Goal: Find specific page/section: Find specific page/section

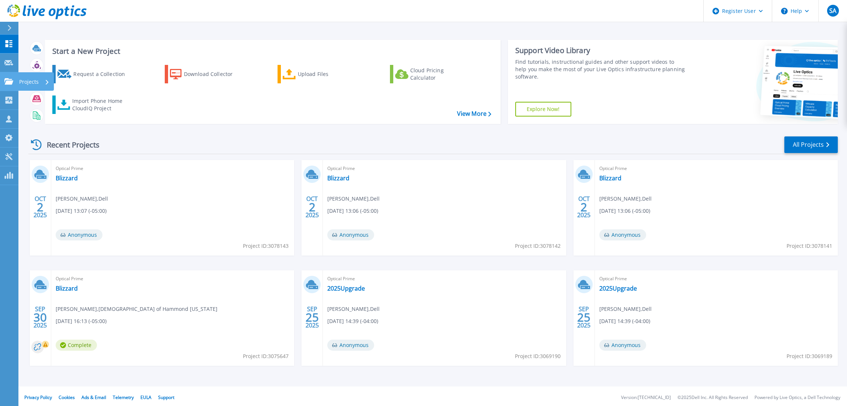
click at [27, 80] on p "Projects" at bounding box center [29, 81] width 20 height 19
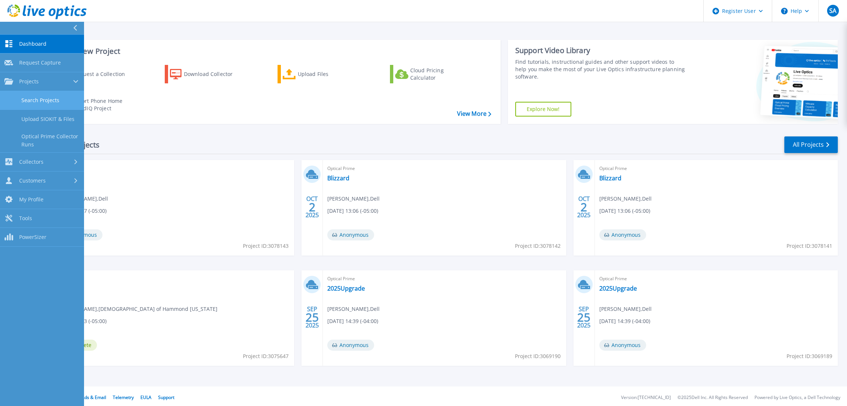
click at [49, 103] on link "Search Projects" at bounding box center [42, 100] width 84 height 19
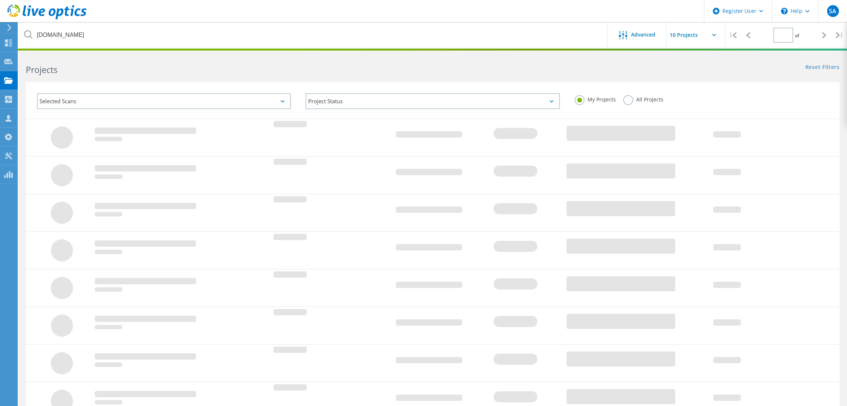
type input "1"
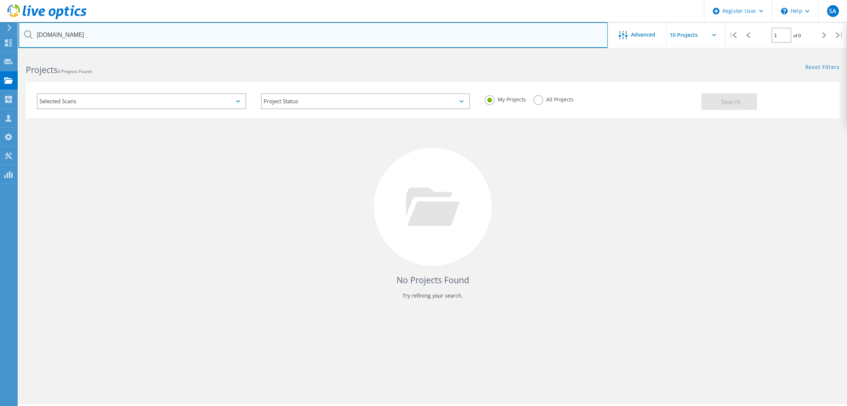
click at [179, 40] on input "[DOMAIN_NAME]" at bounding box center [312, 35] width 589 height 26
drag, startPoint x: 42, startPoint y: 33, endPoint x: -13, endPoint y: 24, distance: 55.6
click at [0, 24] on html "Register User \n Help Explore Helpful Articles Contact Support SA Dell User [PE…" at bounding box center [423, 213] width 847 height 426
type input "\"
click at [52, 34] on input "\" at bounding box center [312, 35] width 589 height 26
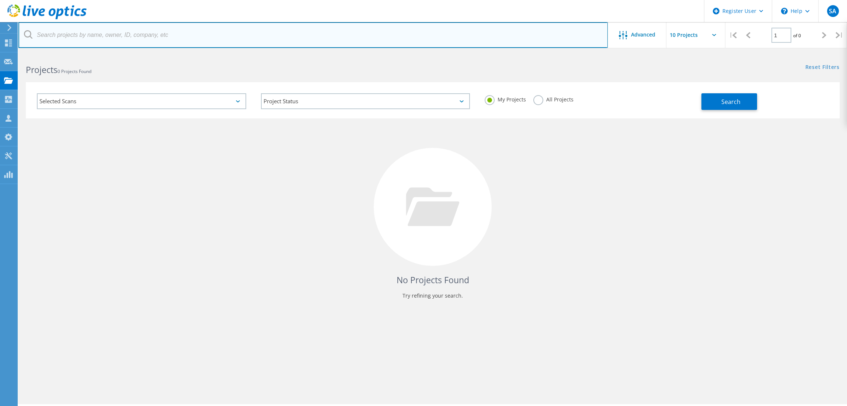
drag, startPoint x: 116, startPoint y: 48, endPoint x: 121, endPoint y: 42, distance: 7.6
click at [116, 48] on input "text" at bounding box center [312, 35] width 589 height 26
paste input "vdada@saintmarys.edu"
drag, startPoint x: 58, startPoint y: 35, endPoint x: -35, endPoint y: 41, distance: 92.4
click at [0, 41] on html "Register User \n Help Explore Helpful Articles Contact Support SA Dell User Ste…" at bounding box center [423, 213] width 847 height 426
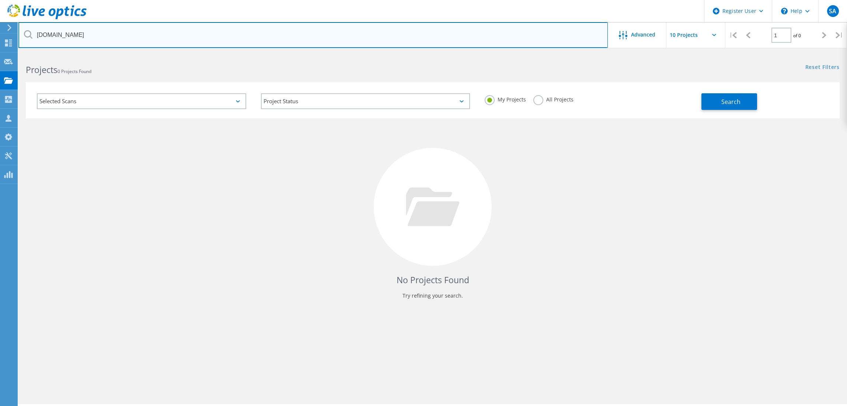
type input "saintmarys.edu"
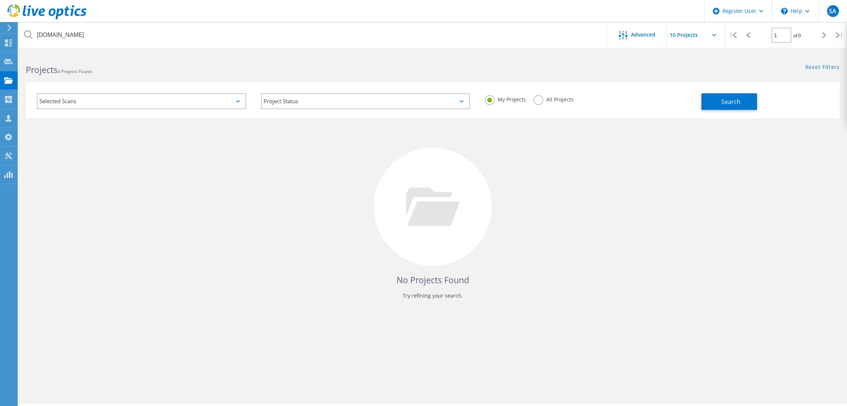
click at [543, 103] on div "All Projects" at bounding box center [553, 100] width 40 height 11
click at [544, 102] on div "All Projects" at bounding box center [553, 100] width 40 height 11
click at [537, 100] on label "All Projects" at bounding box center [553, 98] width 40 height 7
click at [0, 0] on input "All Projects" at bounding box center [0, 0] width 0 height 0
click at [726, 109] on button "Search" at bounding box center [730, 101] width 56 height 17
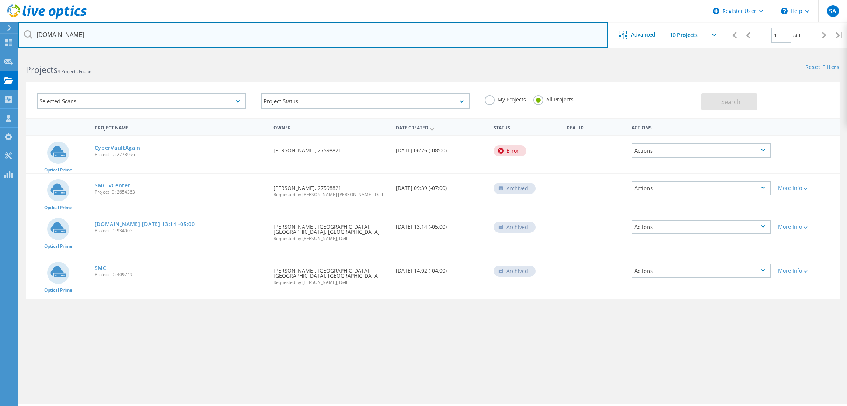
click at [85, 36] on input "saintmarys.edu" at bounding box center [312, 35] width 589 height 26
drag, startPoint x: 95, startPoint y: 36, endPoint x: 67, endPoint y: 37, distance: 28.8
click at [67, 37] on input "saintmarys.edu" at bounding box center [312, 35] width 589 height 26
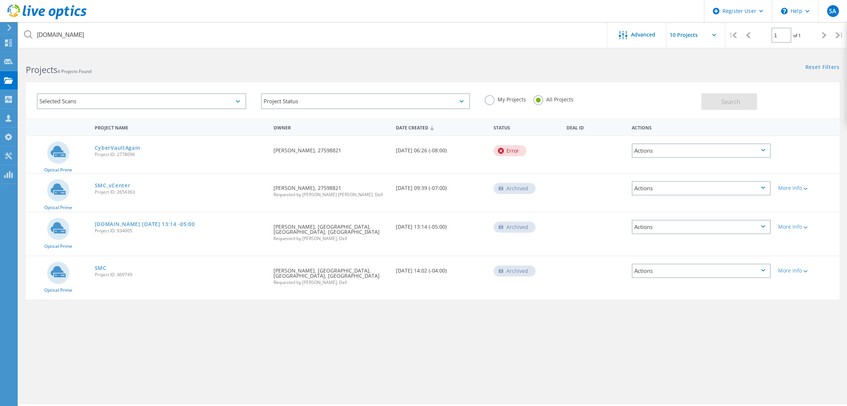
click at [136, 199] on div "SMC_vCenter Project ID: 2654363" at bounding box center [180, 188] width 179 height 28
click at [119, 185] on link "SMC_vCenter" at bounding box center [113, 185] width 36 height 5
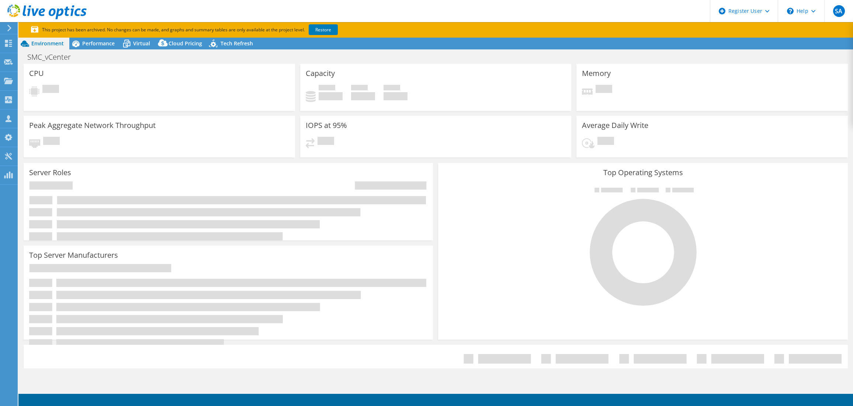
select select "USEast"
select select "USD"
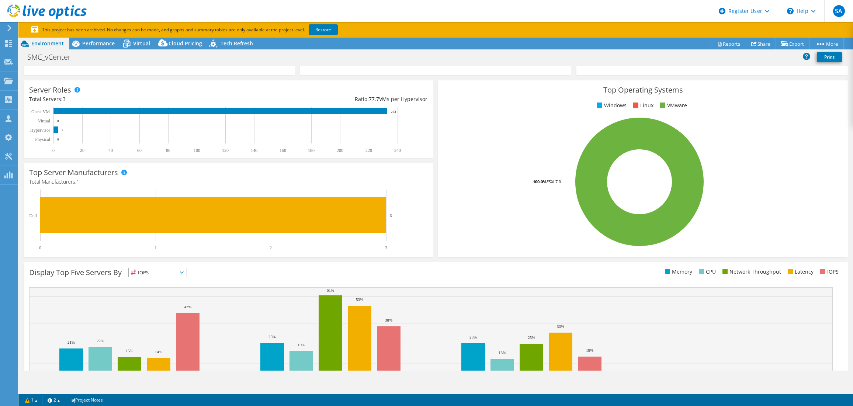
scroll to position [125, 0]
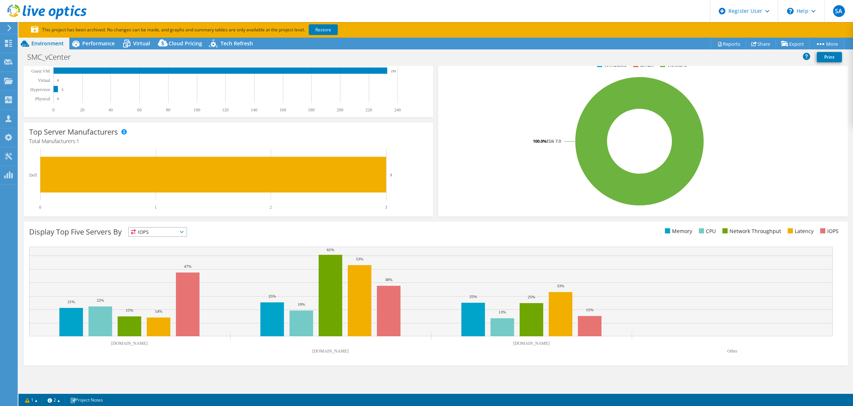
drag, startPoint x: 187, startPoint y: 11, endPoint x: 214, endPoint y: 5, distance: 28.3
click at [190, 10] on header "SA Dell User Stefano Aiello Stefano.Aiello@Dell.Com Dell My Profile Log Out \n …" at bounding box center [426, 11] width 853 height 22
click at [238, 6] on header "SA Dell User Stefano Aiello Stefano.Aiello@Dell.Com Dell My Profile Log Out \n …" at bounding box center [426, 11] width 853 height 22
